Goal: Information Seeking & Learning: Learn about a topic

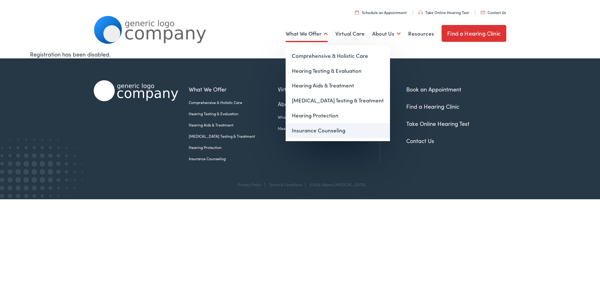
click at [312, 132] on link "Insurance Counseling" at bounding box center [338, 130] width 104 height 15
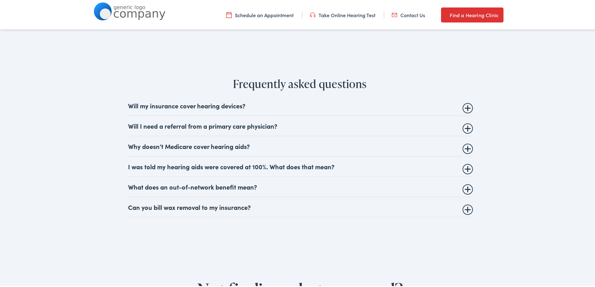
scroll to position [719, 0]
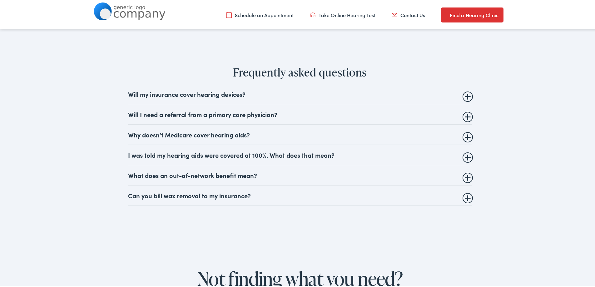
click at [239, 92] on summary "Will my insurance cover hearing devices?" at bounding box center [300, 92] width 344 height 7
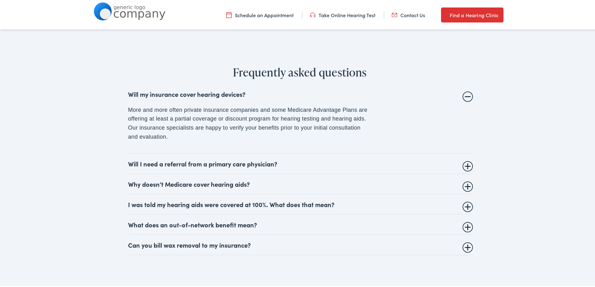
click at [145, 163] on summary "Will I need a referral from a primary care physician?" at bounding box center [300, 162] width 344 height 7
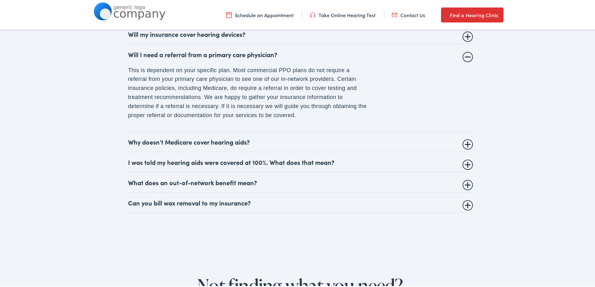
scroll to position [781, 0]
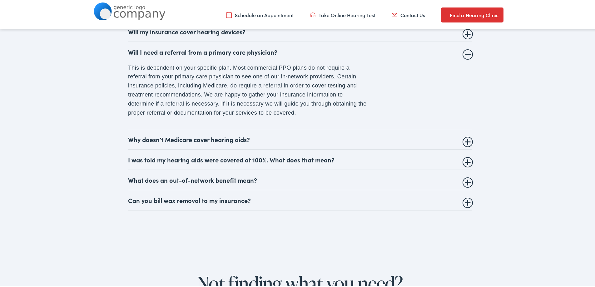
click at [163, 159] on summary "I was told my hearing aids were covered at 100%. What does that mean?" at bounding box center [300, 158] width 344 height 7
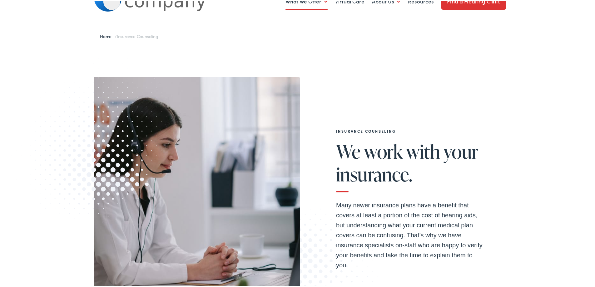
scroll to position [0, 0]
